Goal: Information Seeking & Learning: Learn about a topic

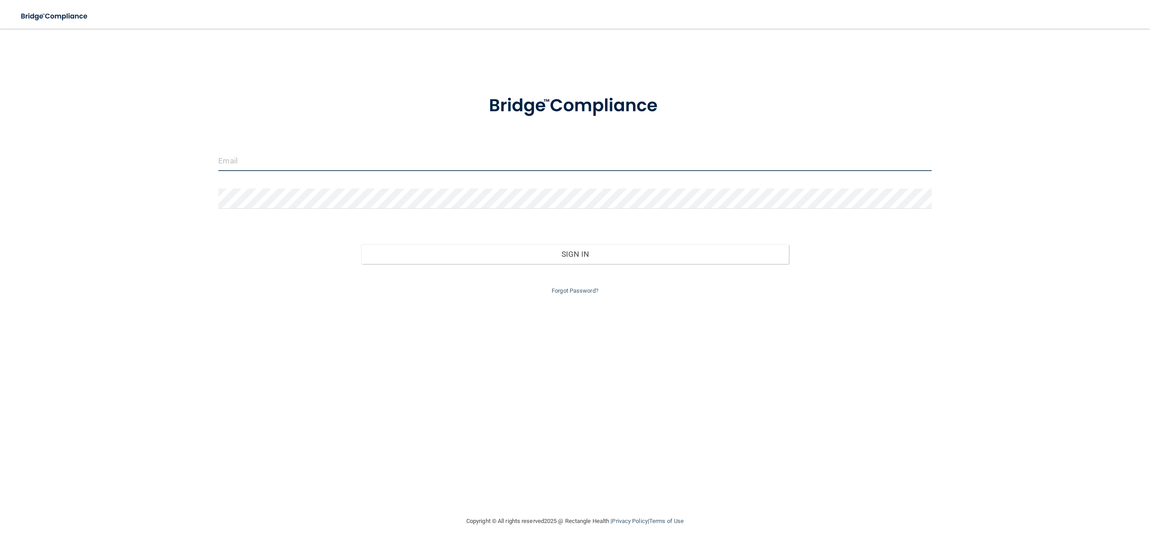
click at [225, 159] on input "email" at bounding box center [574, 161] width 713 height 20
type input "[EMAIL_ADDRESS][DOMAIN_NAME]"
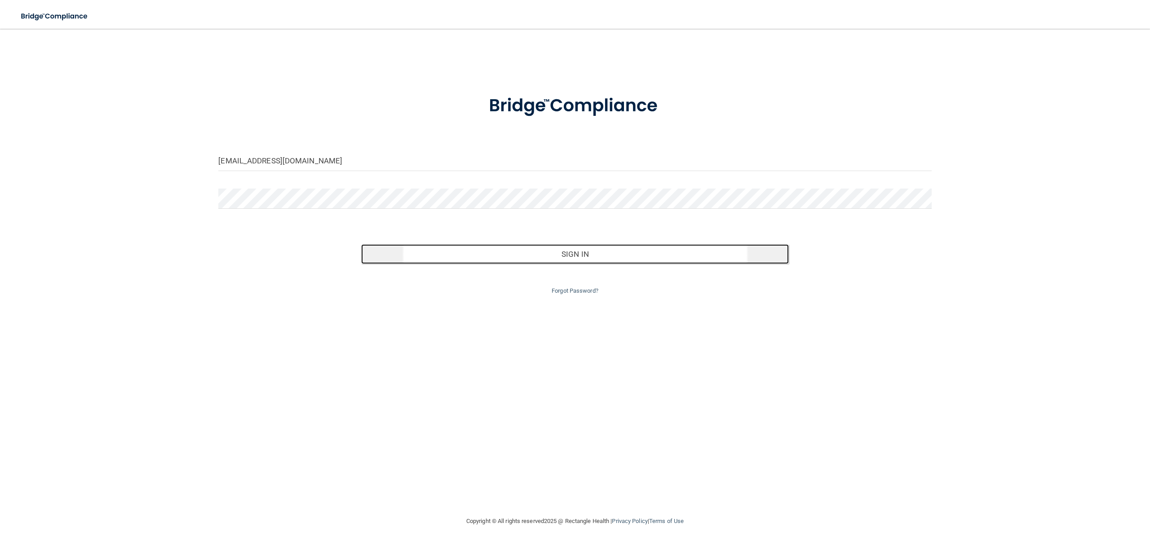
click at [467, 250] on button "Sign In" at bounding box center [575, 254] width 428 height 20
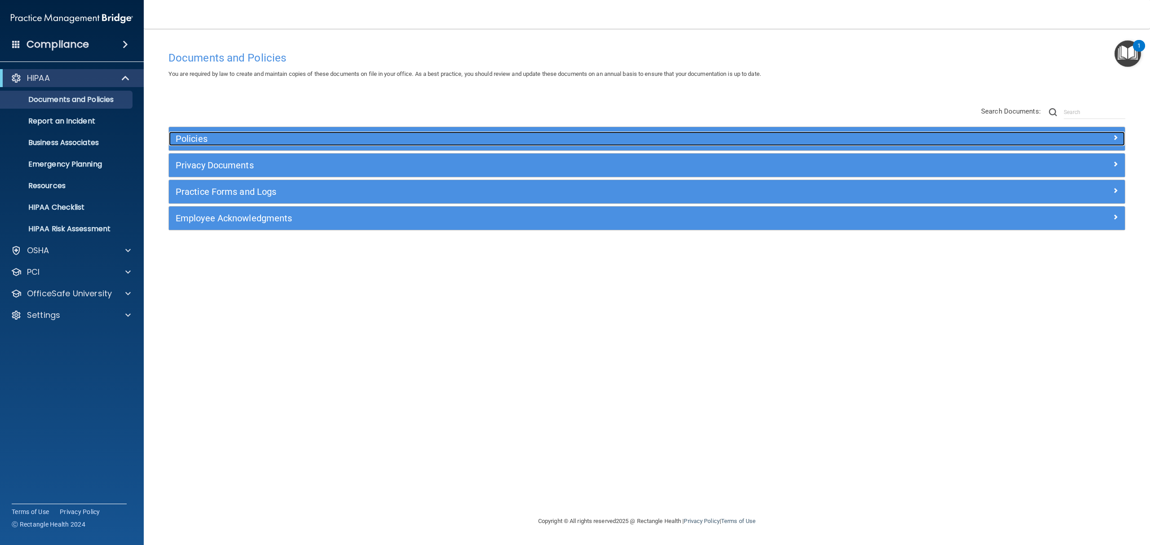
click at [266, 145] on div "Policies" at bounding box center [527, 139] width 717 height 14
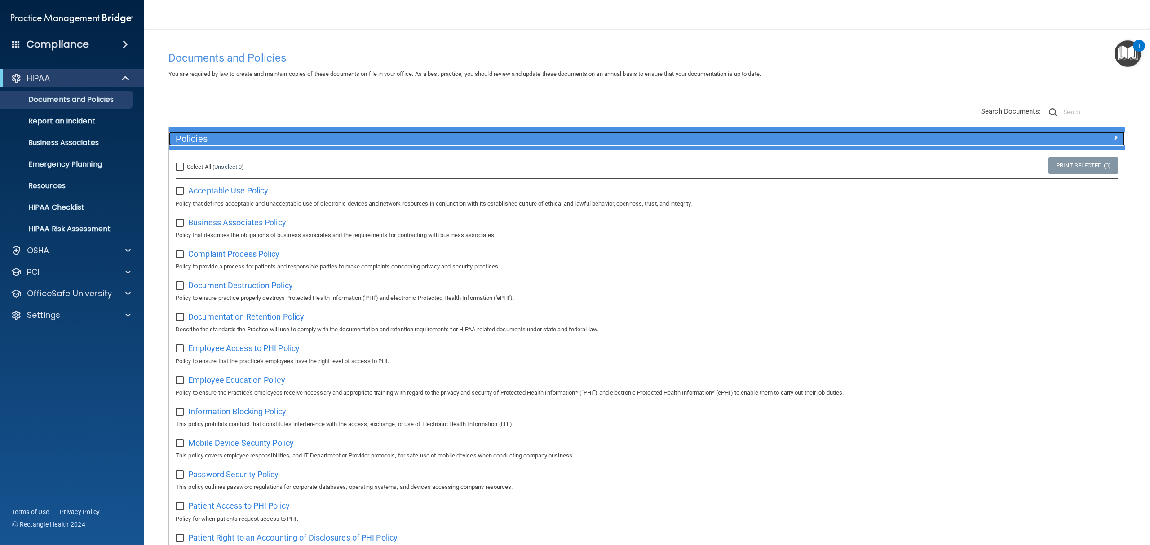
click at [193, 141] on h5 "Policies" at bounding box center [527, 139] width 703 height 10
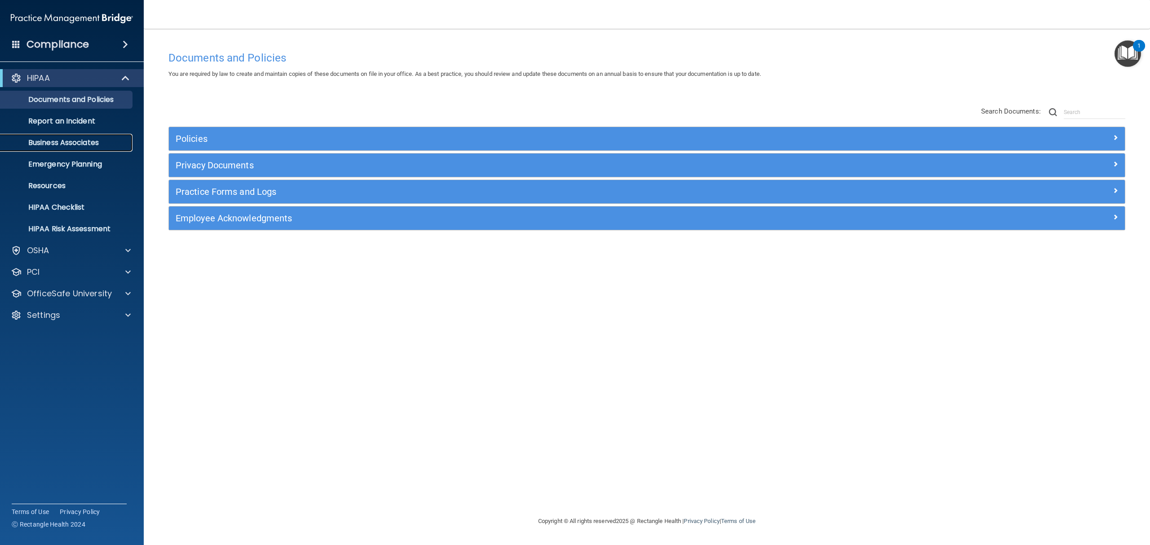
click at [78, 143] on p "Business Associates" at bounding box center [67, 142] width 123 height 9
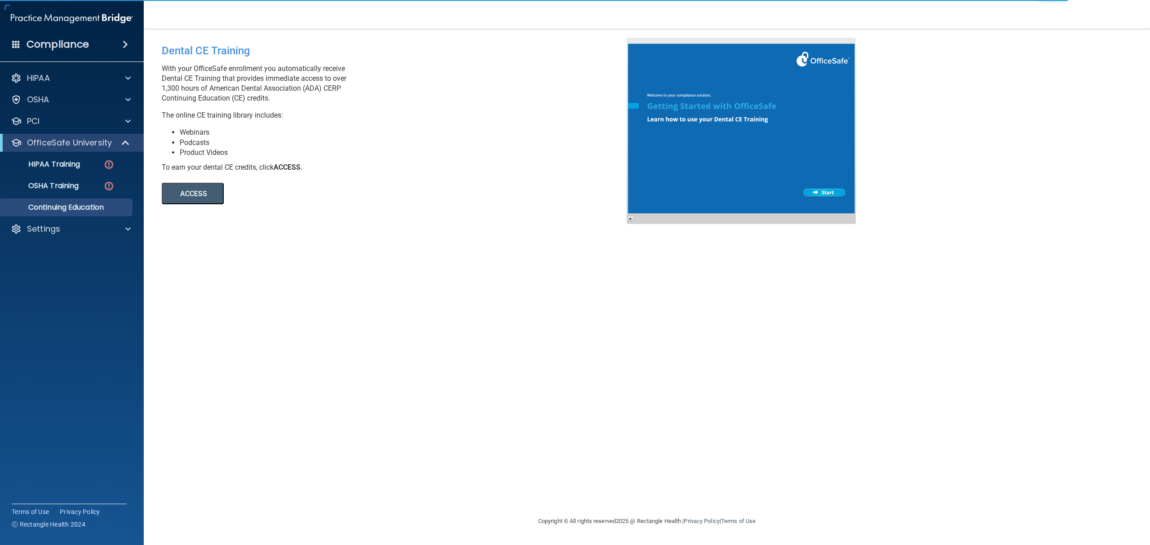
click at [210, 183] on button "ACCESS" at bounding box center [193, 194] width 62 height 22
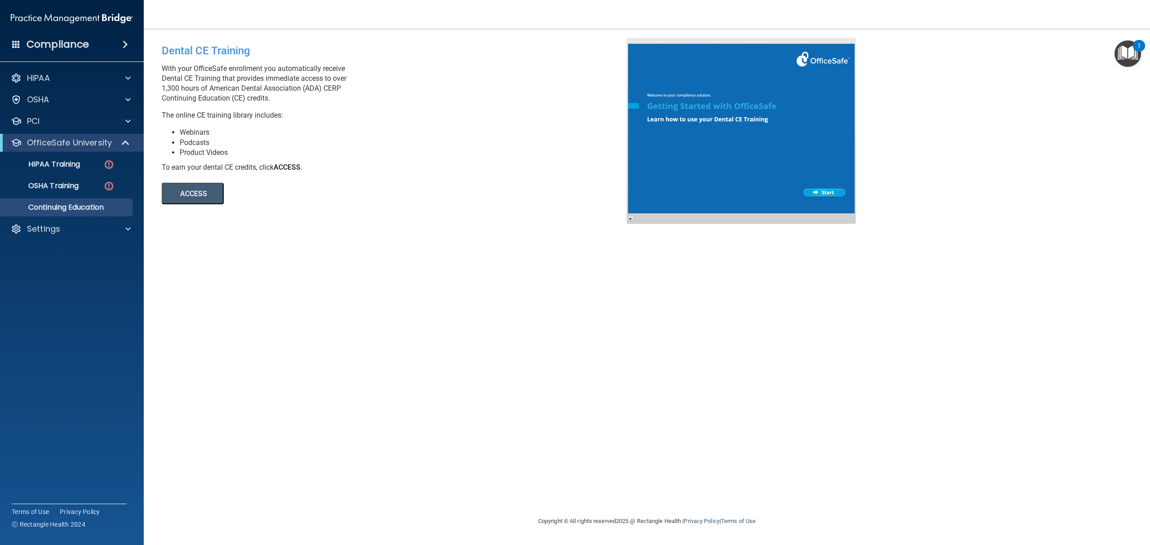
click at [87, 55] on div "Compliance HIPAA Documents and Policies Report an Incident Business Associates …" at bounding box center [72, 272] width 144 height 545
click at [88, 54] on div "Compliance HIPAA Documents and Policies Report an Incident Business Associates …" at bounding box center [72, 272] width 144 height 545
click at [91, 50] on div "Compliance" at bounding box center [72, 45] width 144 height 20
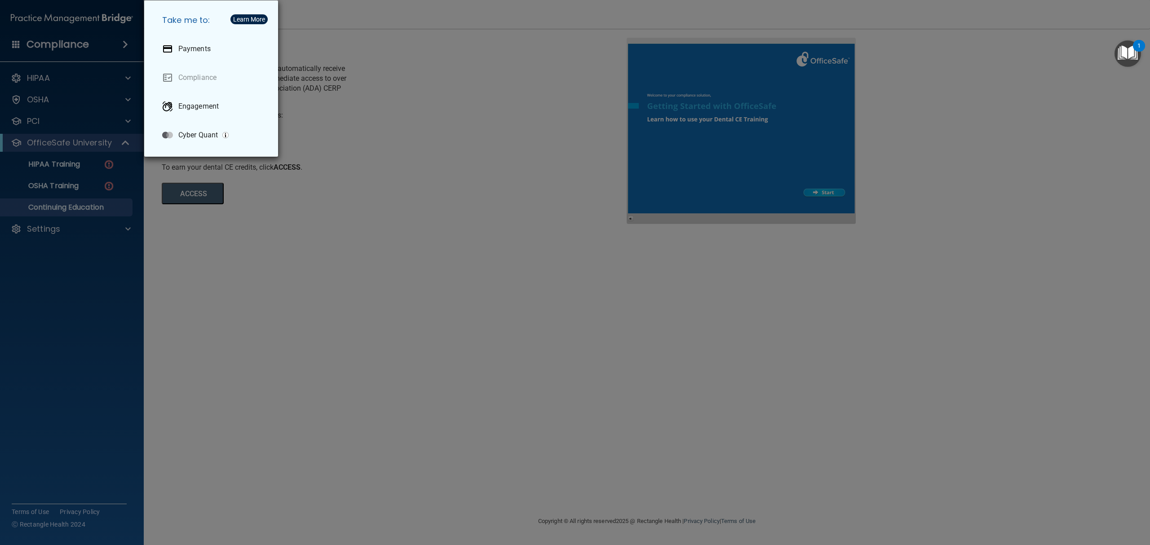
click at [526, 241] on div "Take me to: Payments Compliance Engagement Cyber Quant" at bounding box center [575, 272] width 1150 height 545
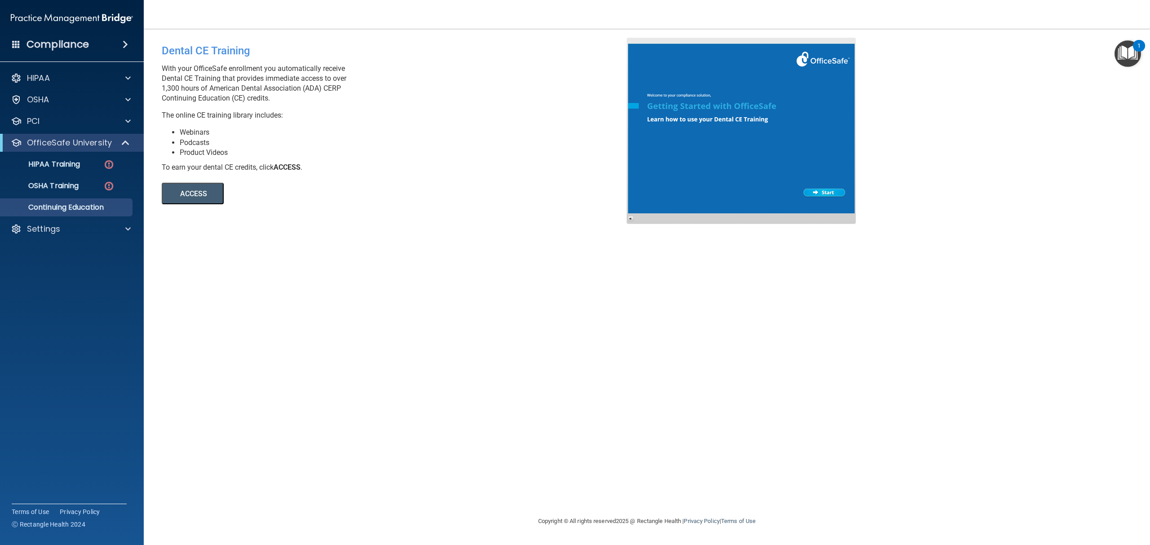
click at [91, 46] on div "Compliance" at bounding box center [72, 45] width 144 height 20
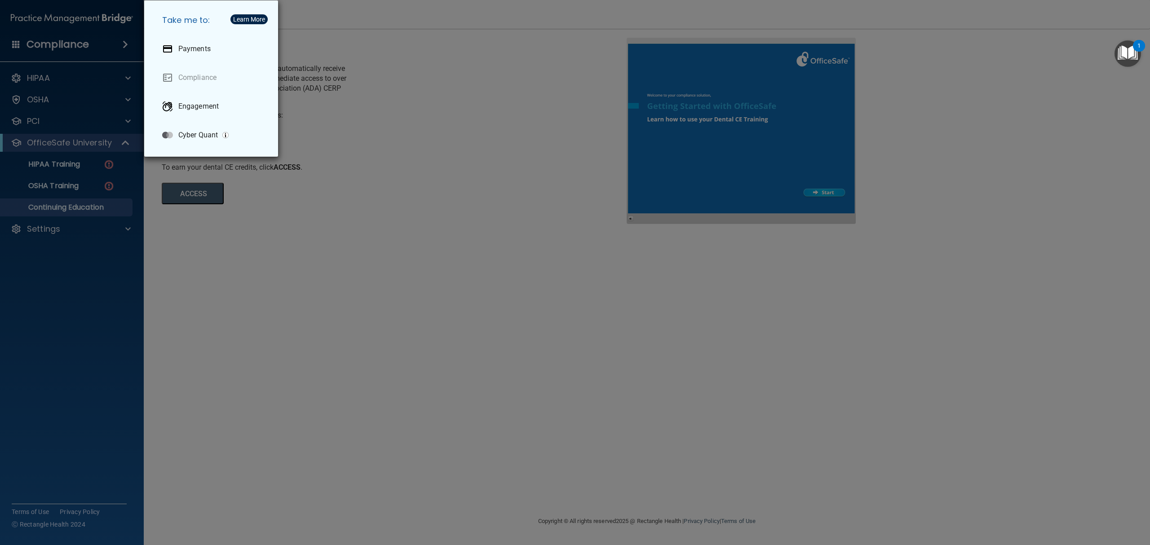
click at [347, 243] on div "Take me to: Payments Compliance Engagement Cyber Quant" at bounding box center [575, 272] width 1150 height 545
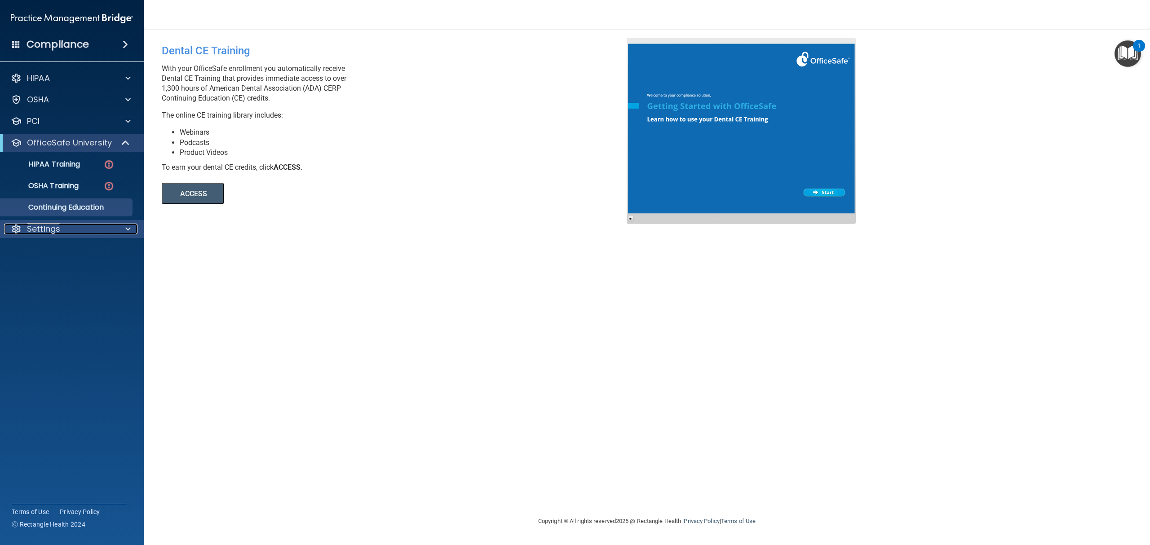
click at [54, 226] on p "Settings" at bounding box center [43, 229] width 33 height 11
click at [44, 269] on p "My Users" at bounding box center [67, 272] width 123 height 9
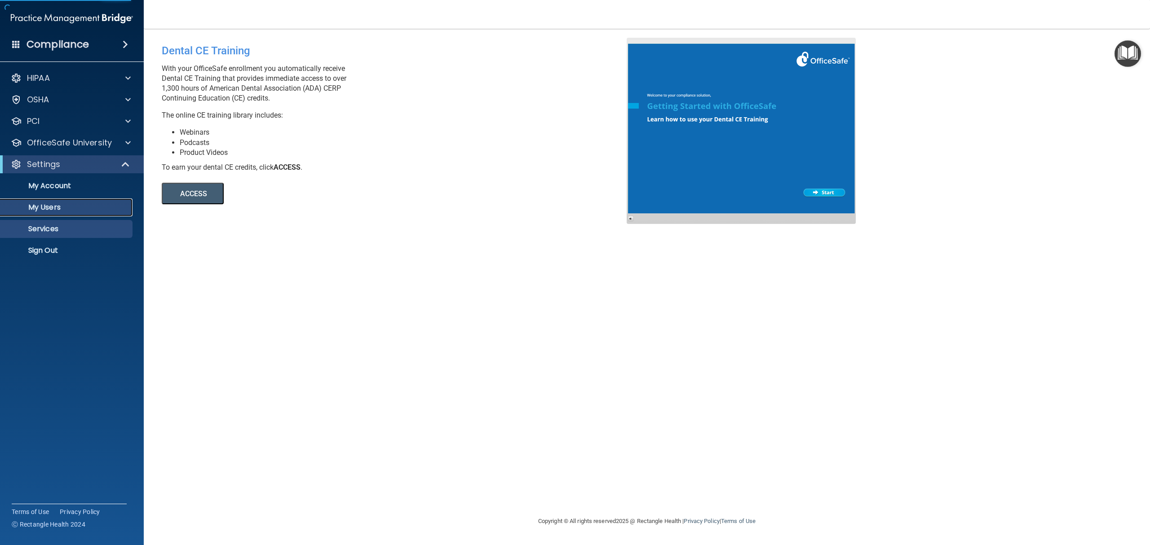
select select "20"
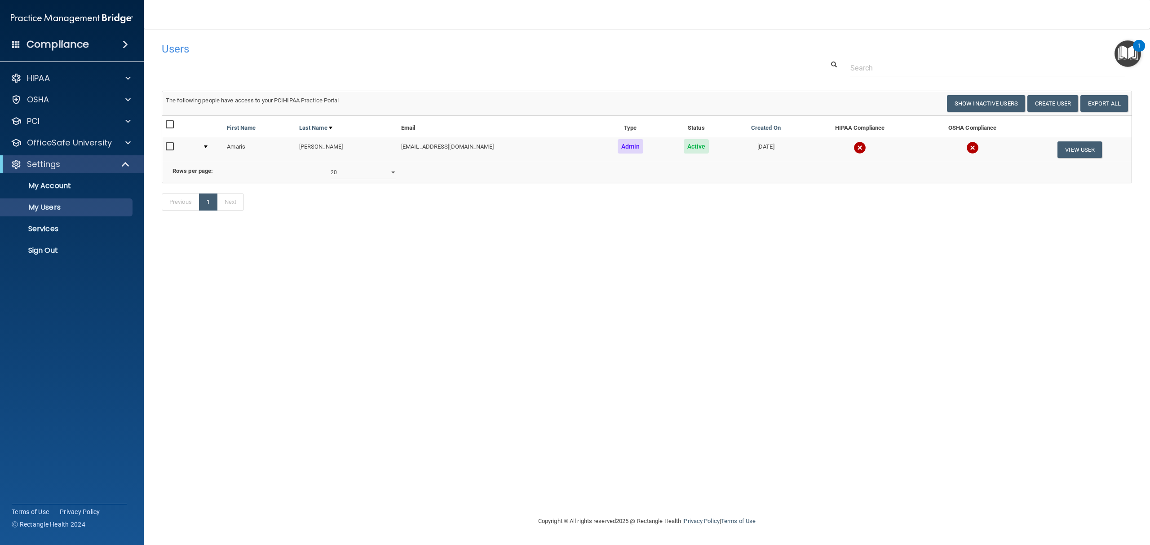
click at [846, 155] on td at bounding box center [860, 149] width 114 height 24
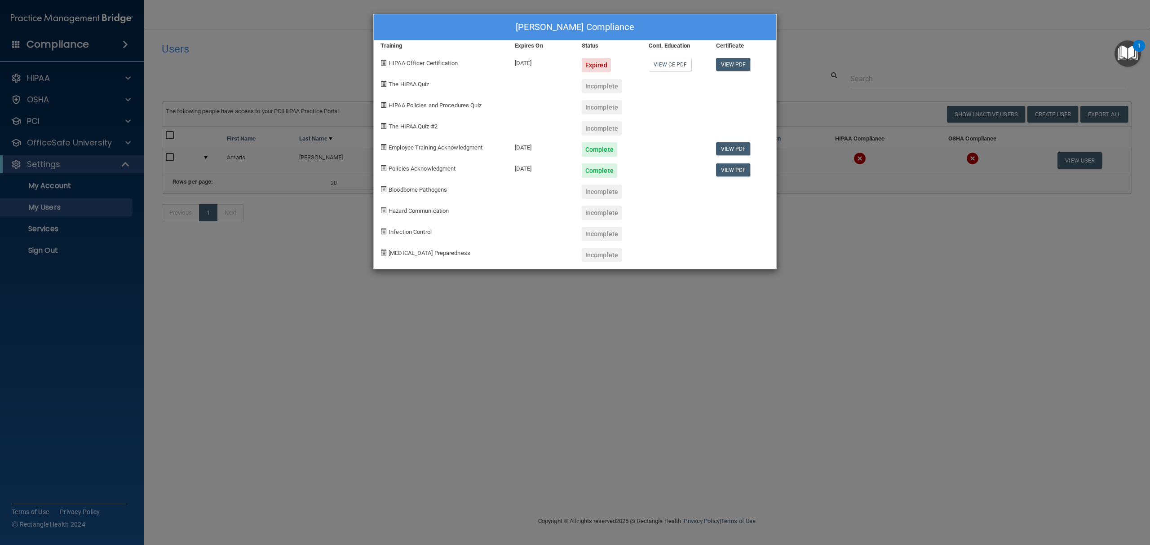
click at [950, 63] on div "Amaris Conerty's Compliance Training Expires On Status Cont. Education Certific…" at bounding box center [575, 272] width 1150 height 545
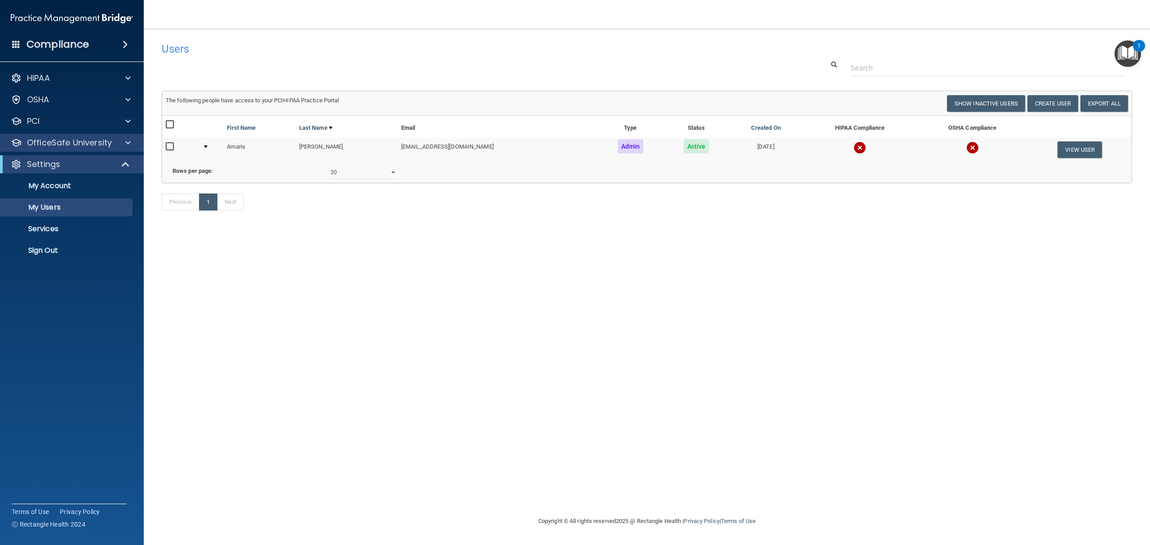
click at [59, 150] on div "OfficeSafe University" at bounding box center [72, 143] width 144 height 18
click at [72, 146] on p "OfficeSafe University" at bounding box center [69, 142] width 85 height 11
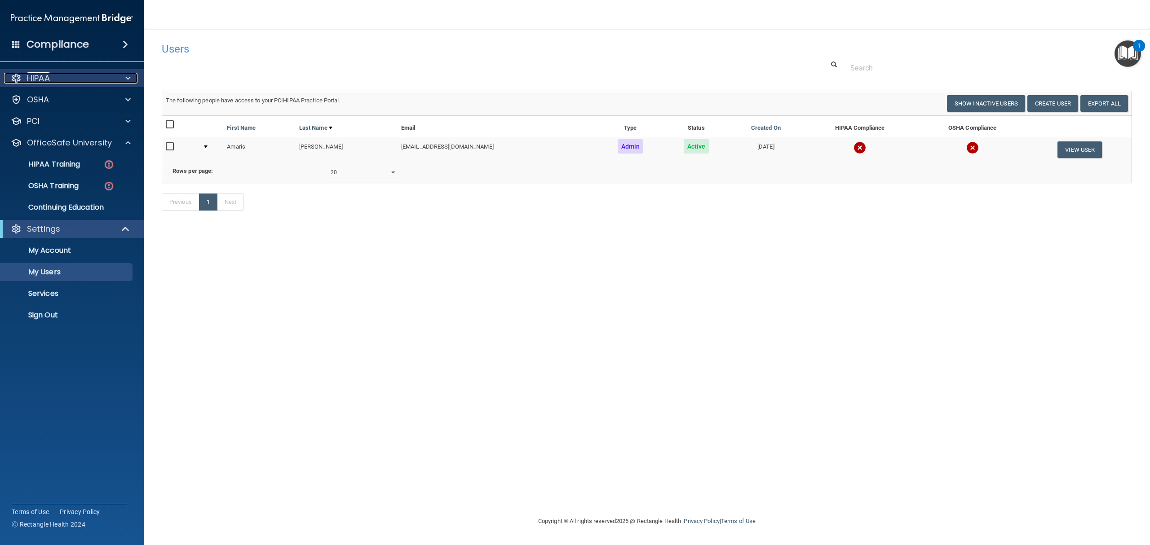
click at [82, 83] on div "HIPAA" at bounding box center [59, 78] width 111 height 11
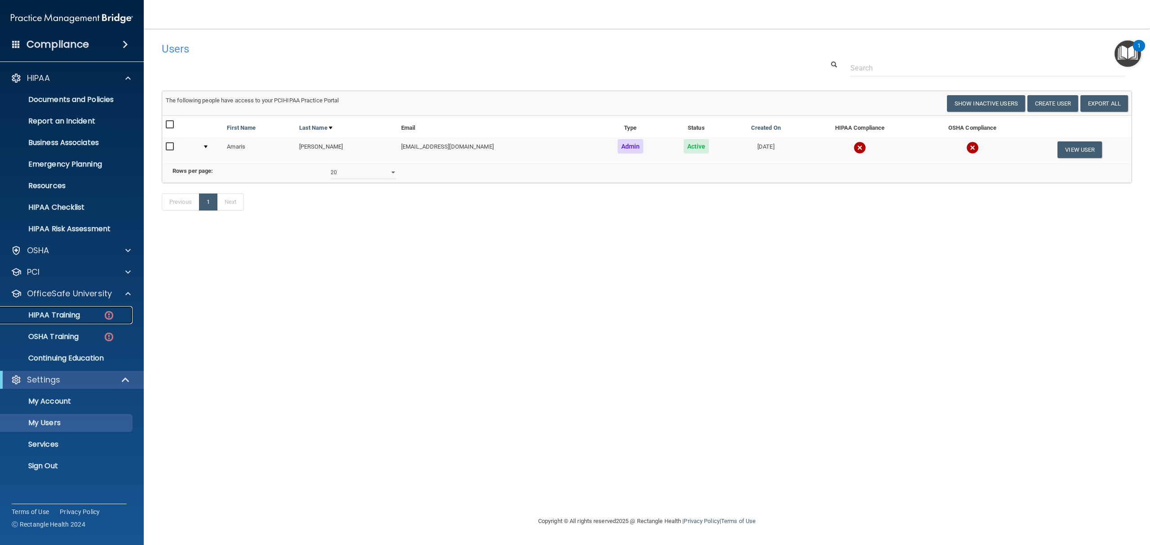
click at [46, 324] on link "HIPAA Training" at bounding box center [61, 315] width 141 height 18
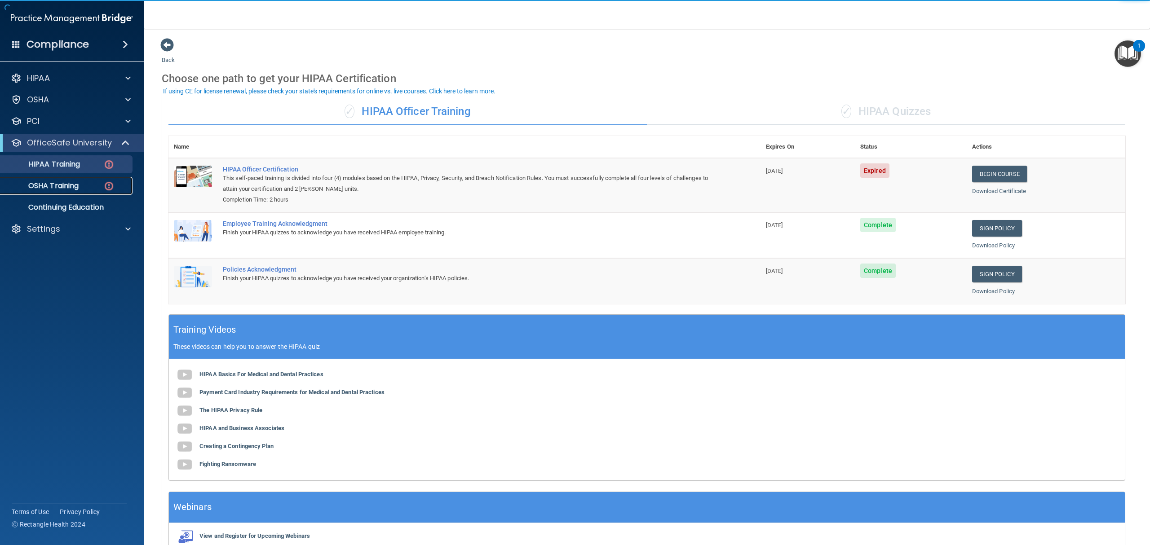
click at [69, 181] on p "OSHA Training" at bounding box center [42, 185] width 73 height 9
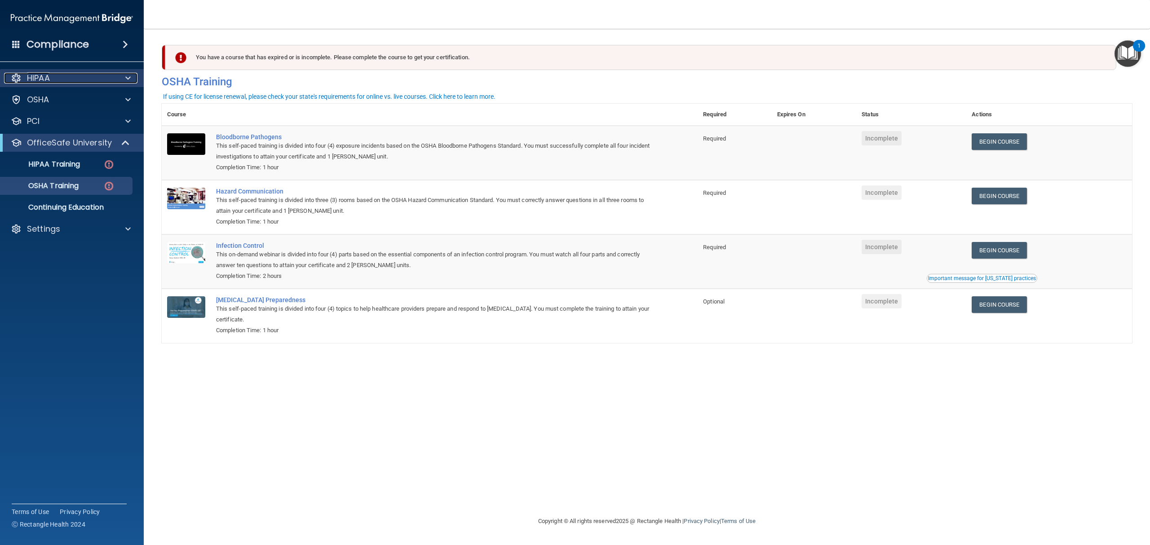
click at [44, 79] on p "HIPAA" at bounding box center [38, 78] width 23 height 11
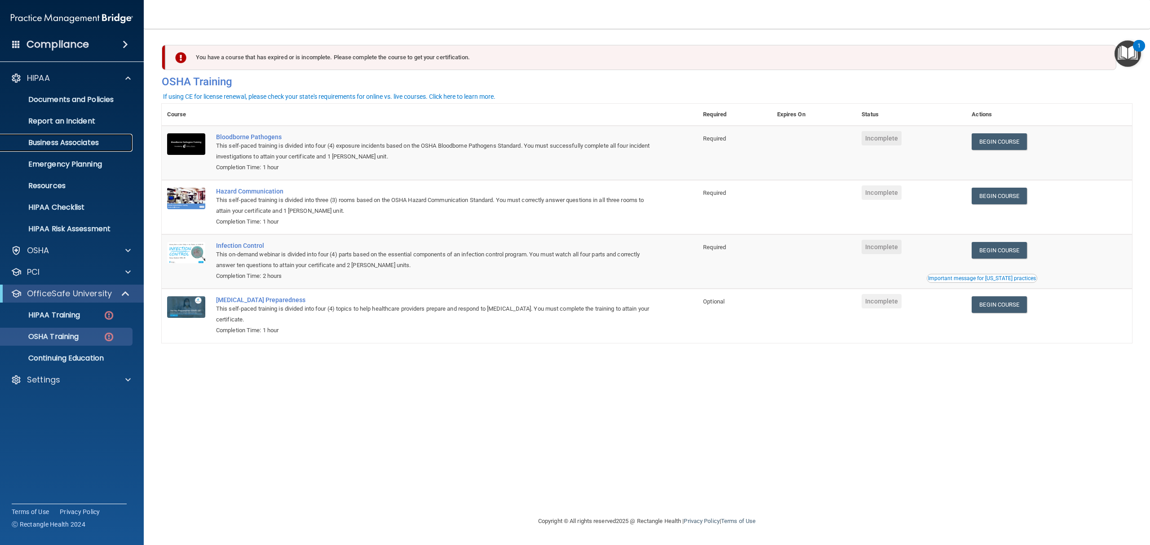
click at [44, 141] on p "Business Associates" at bounding box center [67, 142] width 123 height 9
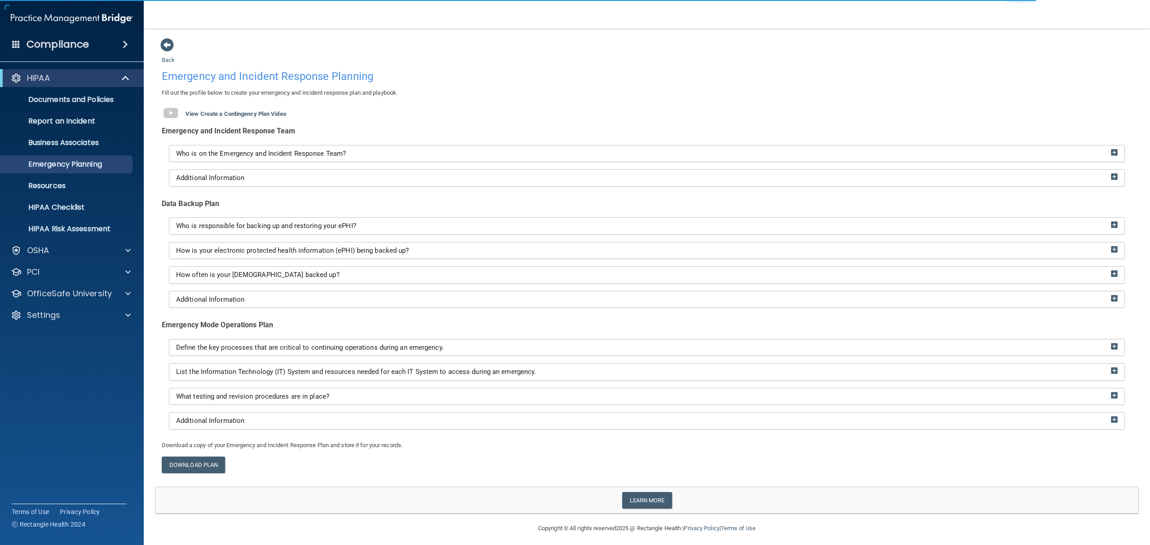
click at [1104, 159] on div "Who is on the Emergency and Incident Response Team?" at bounding box center [646, 154] width 955 height 17
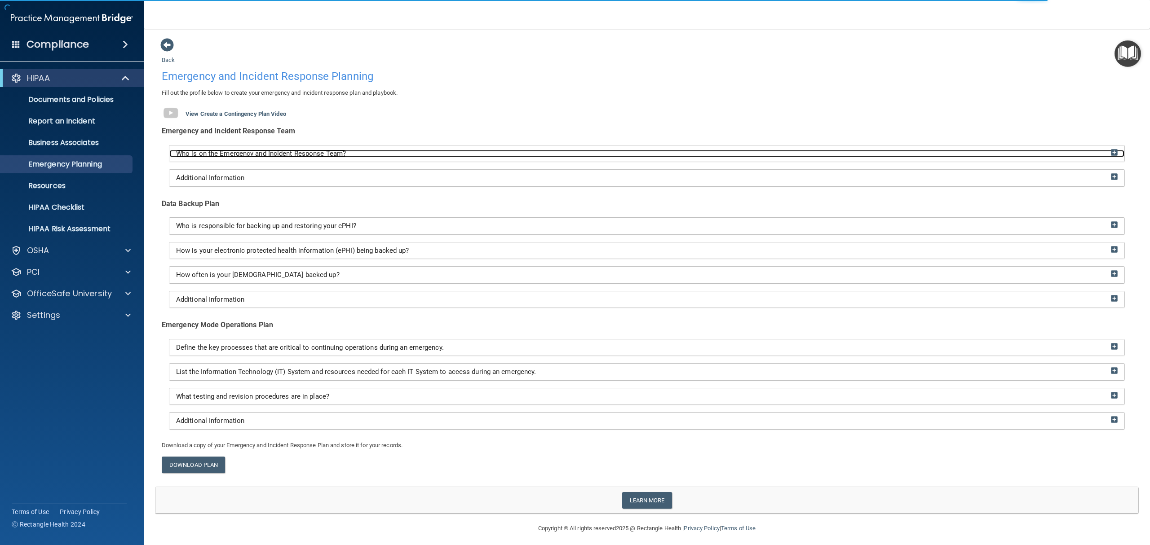
click at [1106, 155] on div "Who is on the Emergency and Incident Response Team?" at bounding box center [646, 154] width 955 height 8
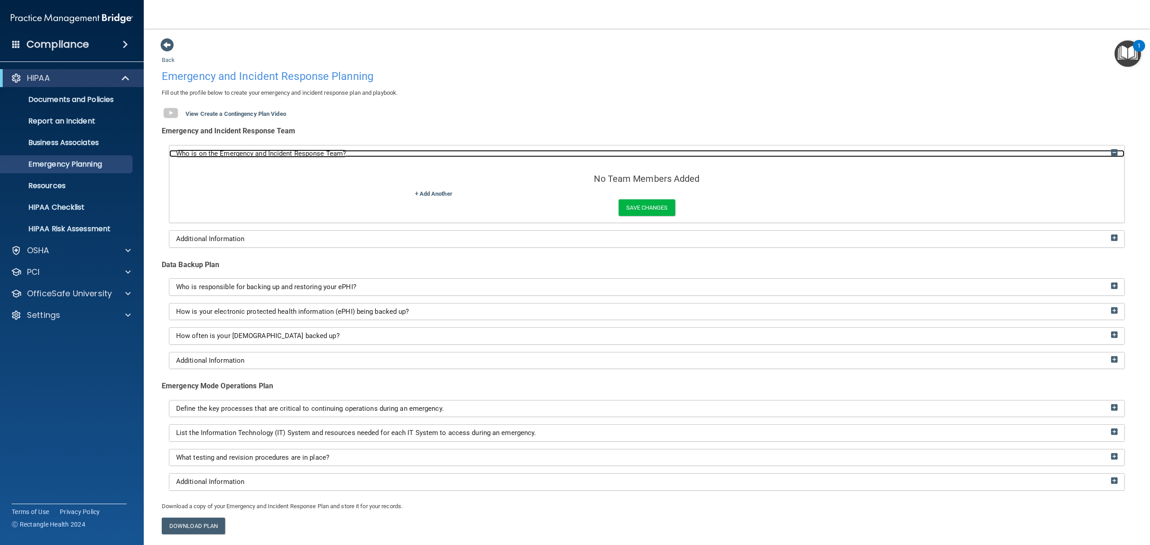
click at [1109, 154] on div "Who is on the Emergency and Incident Response Team?" at bounding box center [646, 154] width 955 height 8
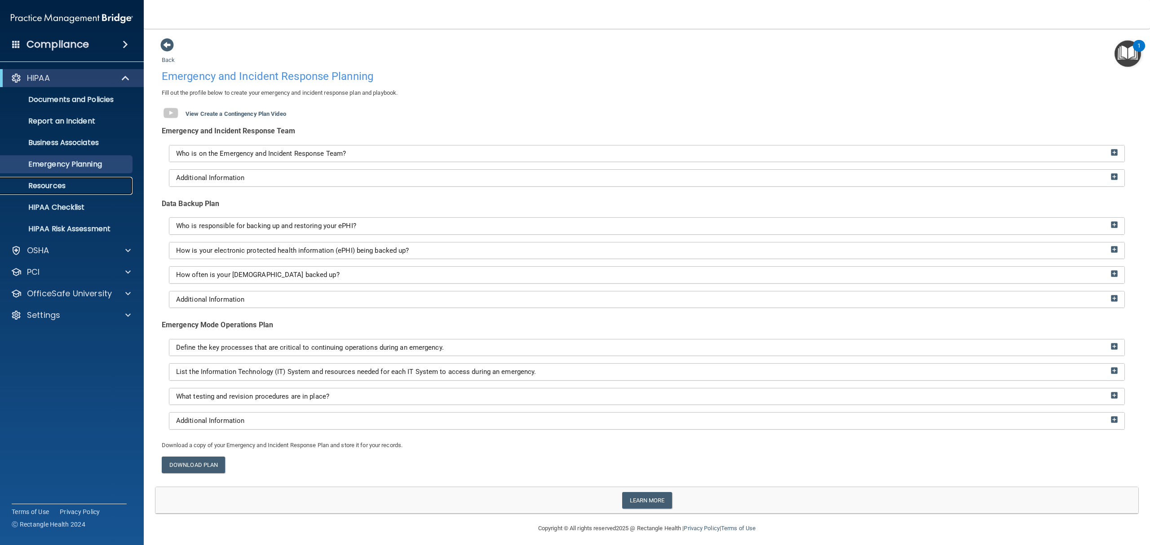
click at [45, 190] on p "Resources" at bounding box center [67, 185] width 123 height 9
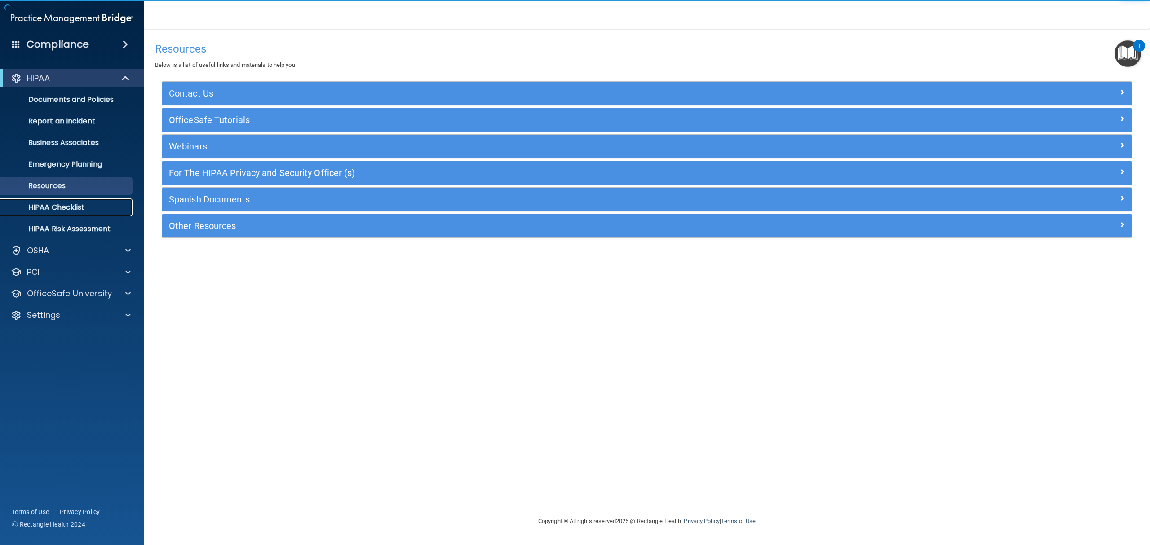
click at [43, 213] on link "HIPAA Checklist" at bounding box center [61, 208] width 141 height 18
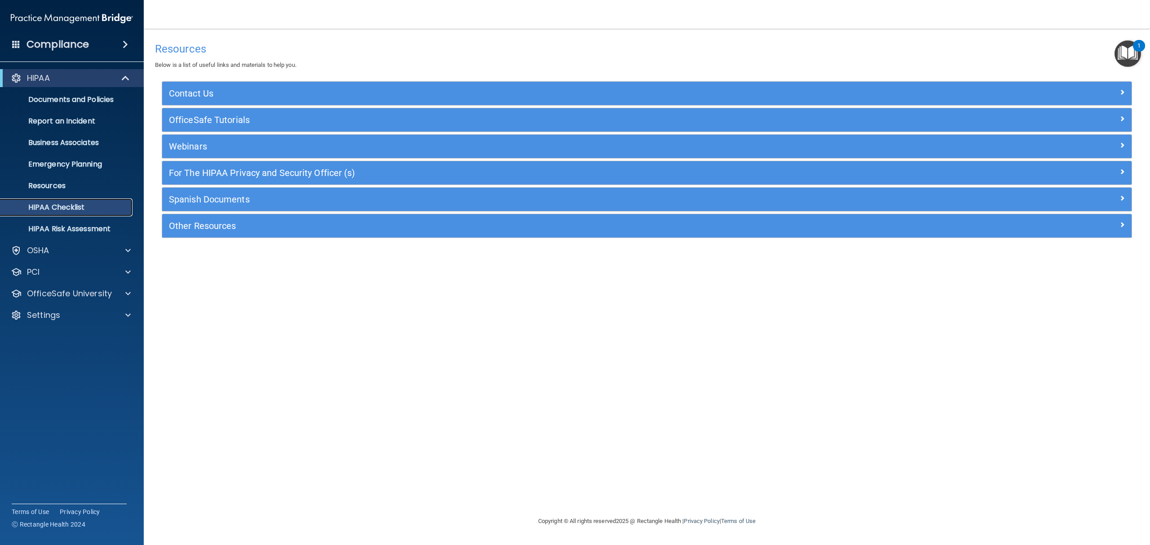
click at [84, 203] on p "HIPAA Checklist" at bounding box center [67, 207] width 123 height 9
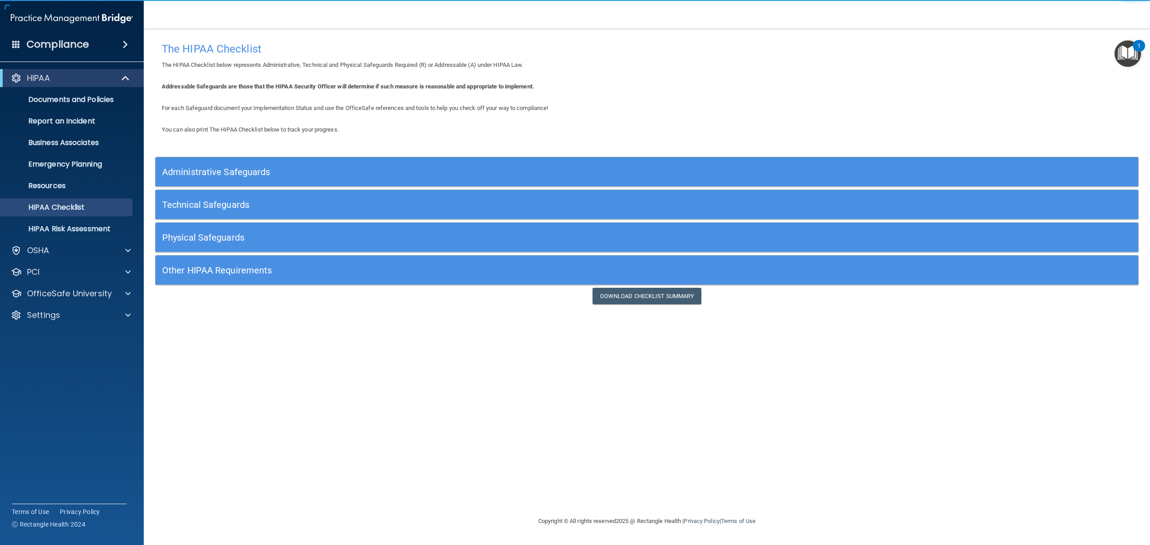
click at [275, 167] on h5 "Administrative Safeguards" at bounding box center [524, 172] width 724 height 10
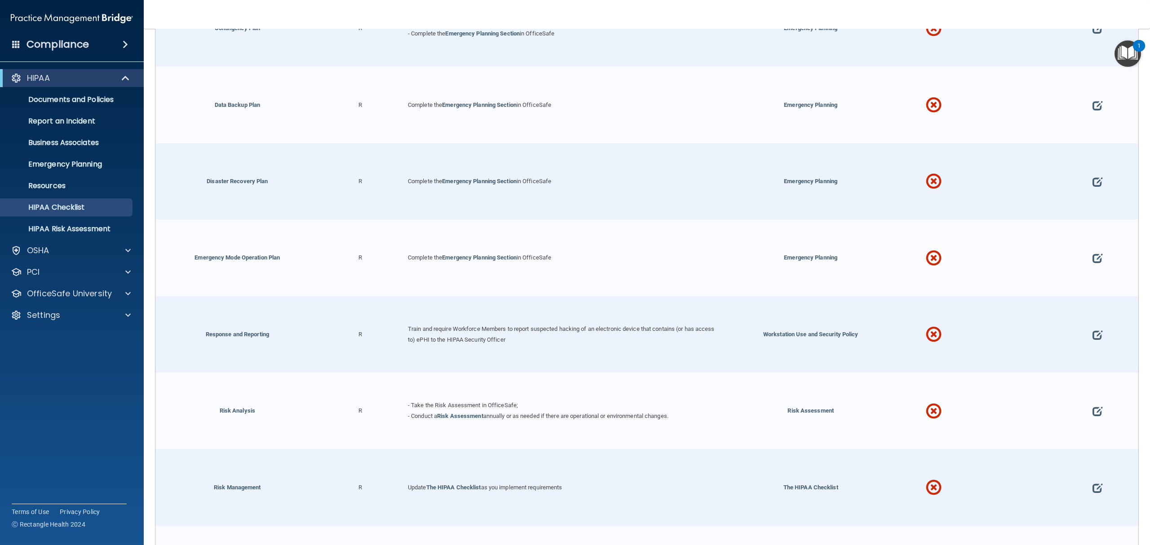
scroll to position [479, 0]
click at [89, 308] on div "Settings" at bounding box center [72, 315] width 144 height 18
click at [53, 293] on p "OfficeSafe University" at bounding box center [69, 293] width 85 height 11
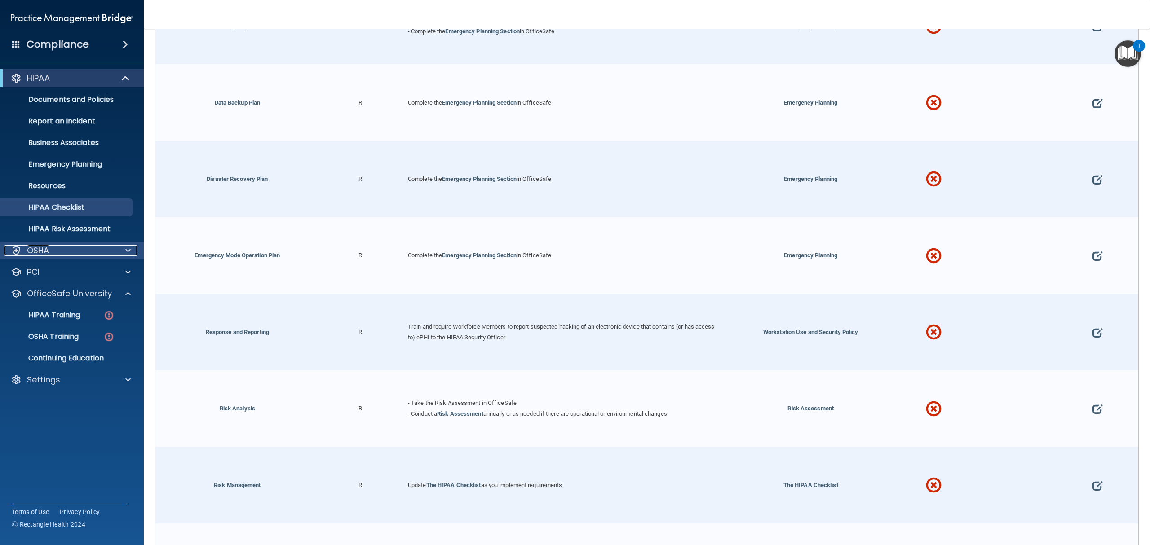
click at [49, 253] on div "OSHA" at bounding box center [59, 250] width 111 height 11
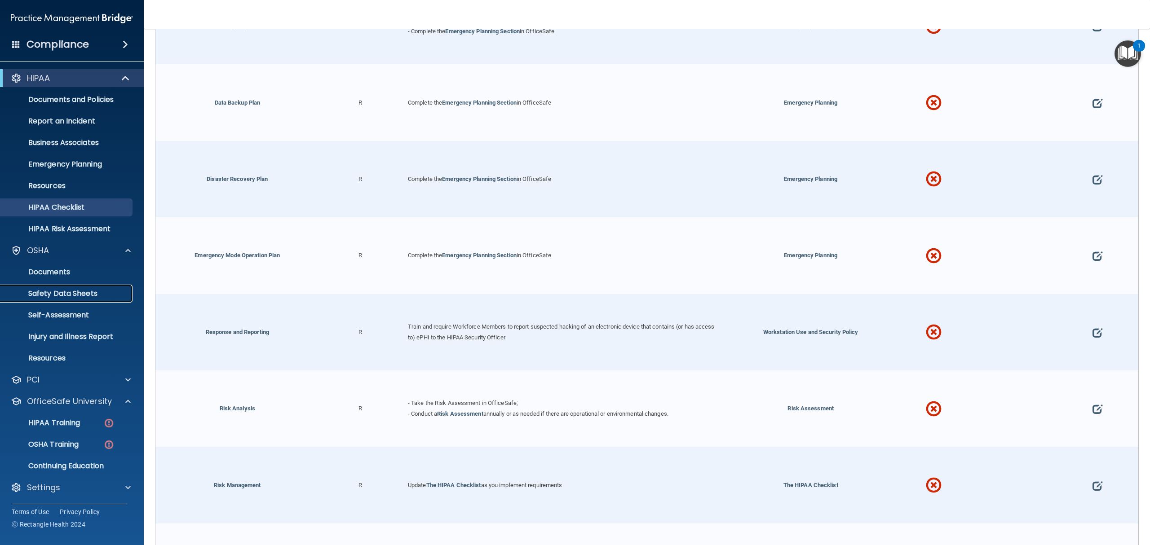
click at [60, 296] on p "Safety Data Sheets" at bounding box center [67, 293] width 123 height 9
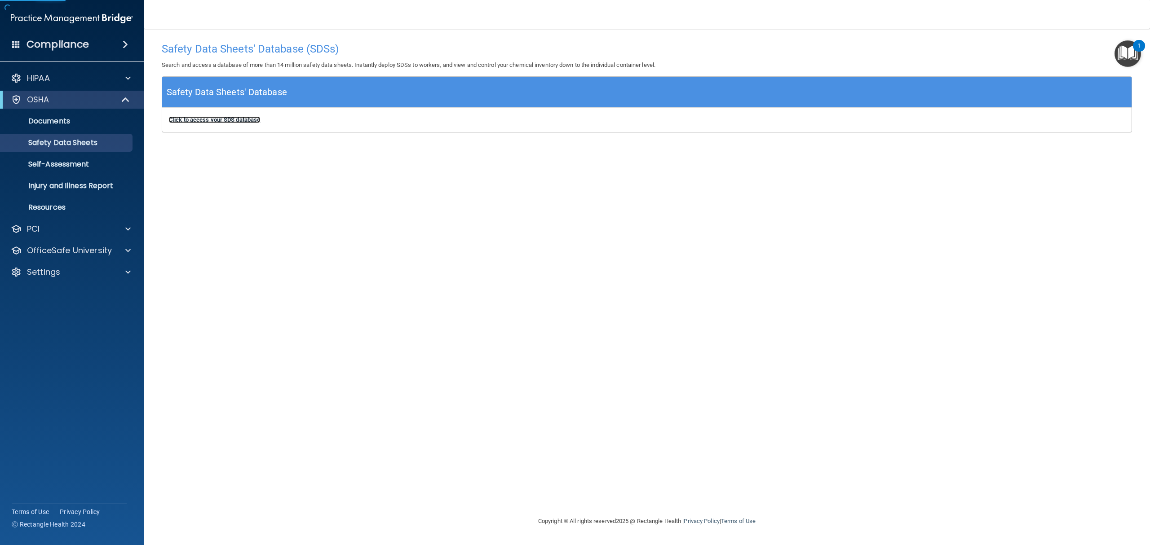
click at [234, 119] on b "Click to access your SDS database" at bounding box center [214, 119] width 91 height 7
click at [34, 170] on link "Self-Assessment" at bounding box center [61, 164] width 141 height 18
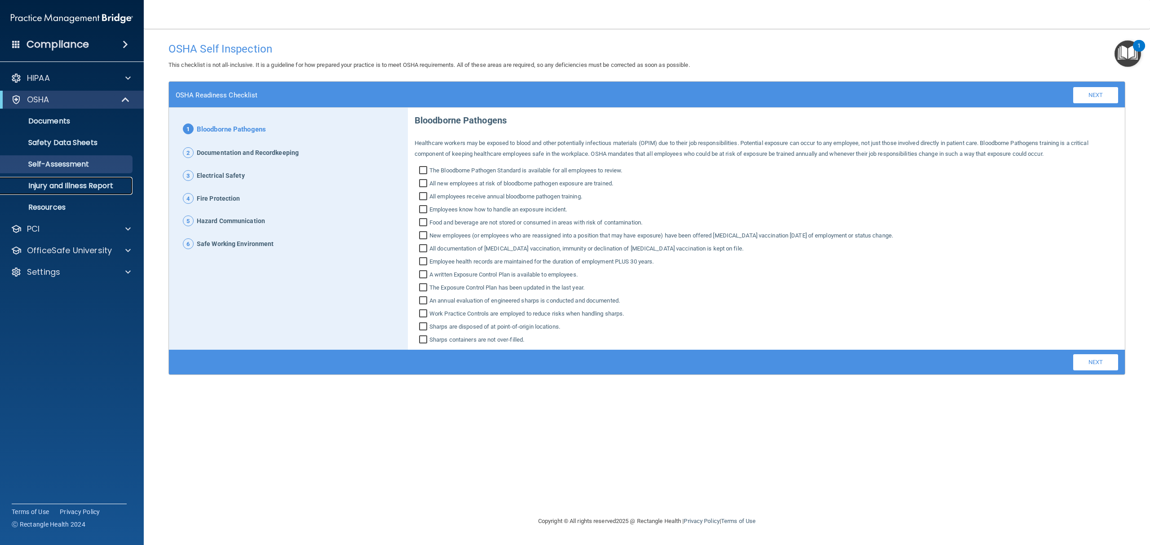
click at [27, 194] on link "Injury and Illness Report" at bounding box center [61, 186] width 141 height 18
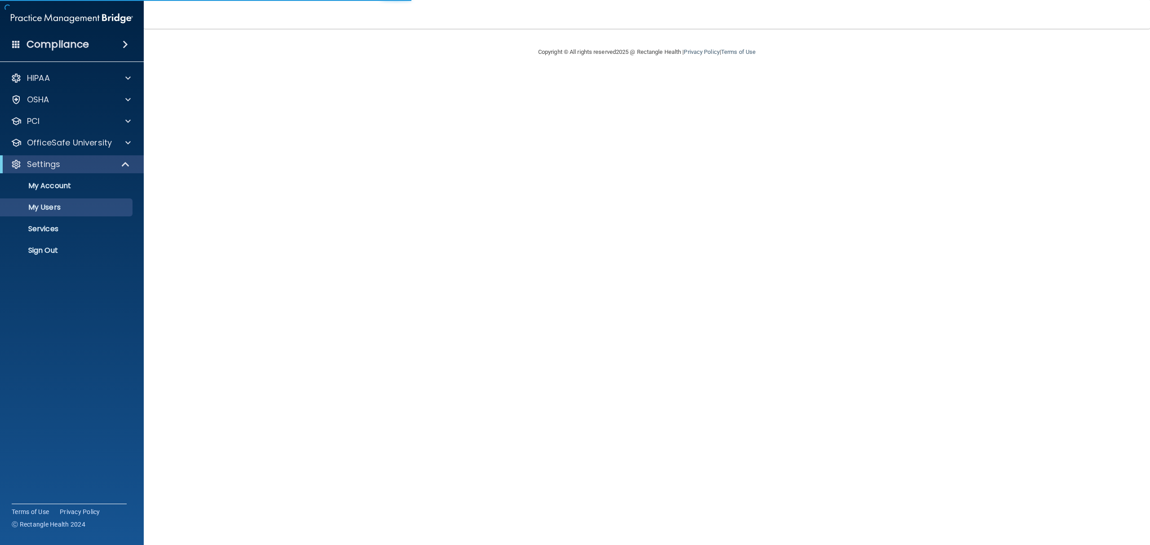
select select "20"
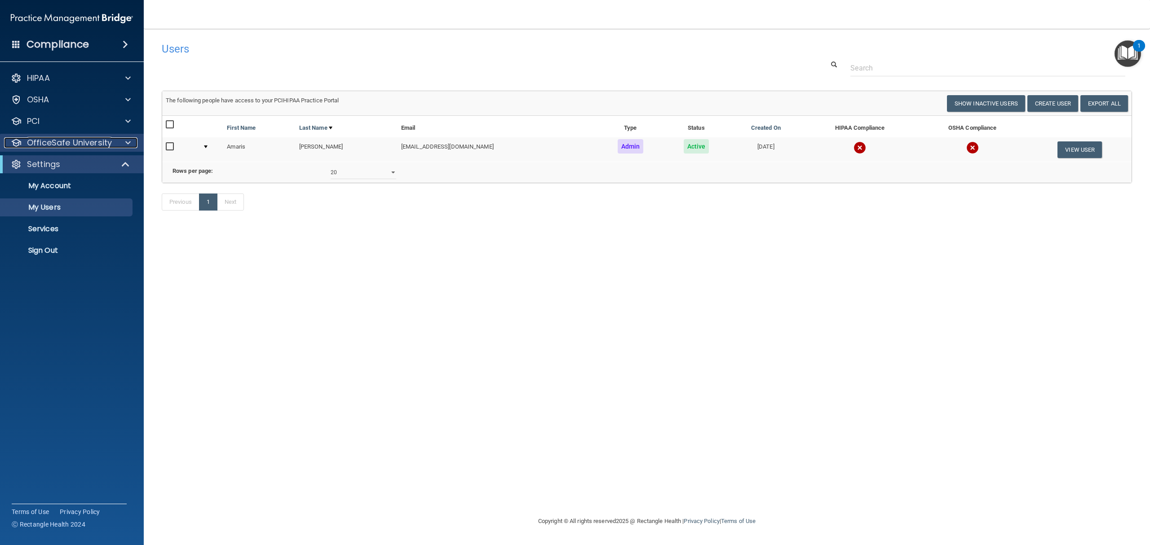
click at [24, 140] on div "OfficeSafe University" at bounding box center [59, 142] width 111 height 11
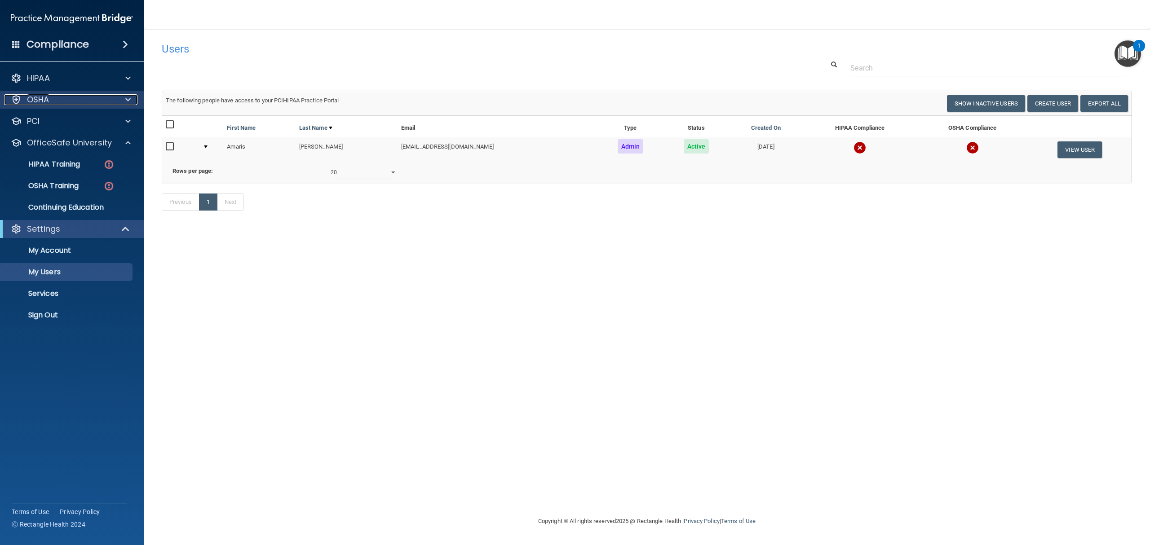
click at [44, 95] on p "OSHA" at bounding box center [38, 99] width 22 height 11
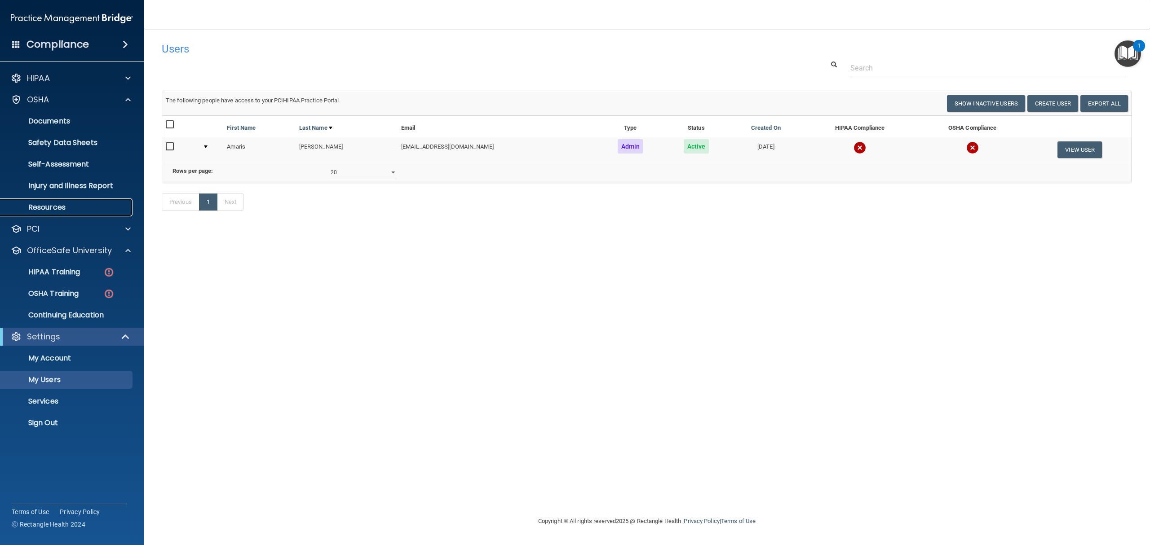
click at [39, 211] on p "Resources" at bounding box center [67, 207] width 123 height 9
